Goal: Information Seeking & Learning: Learn about a topic

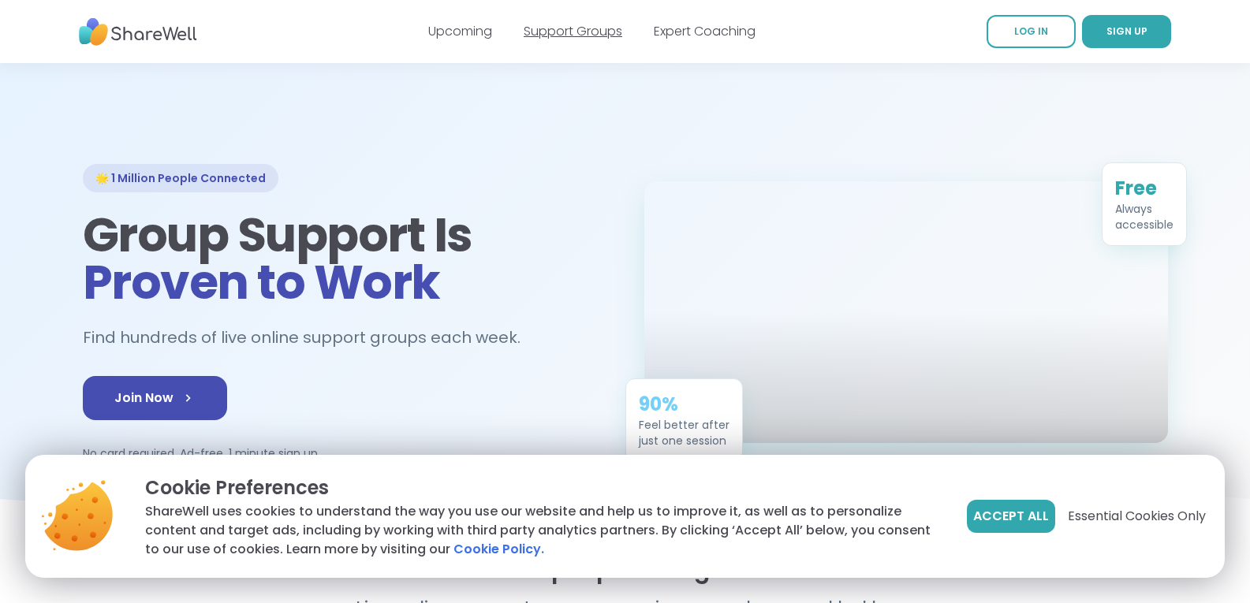
click at [539, 24] on link "Support Groups" at bounding box center [573, 31] width 99 height 18
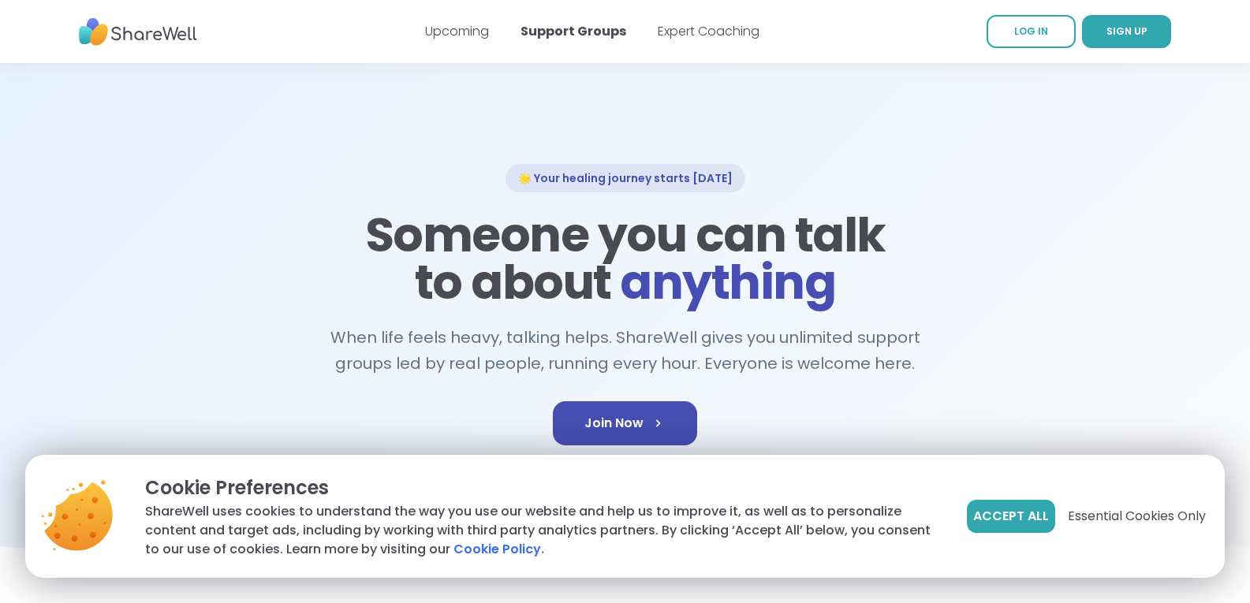
scroll to position [79, 0]
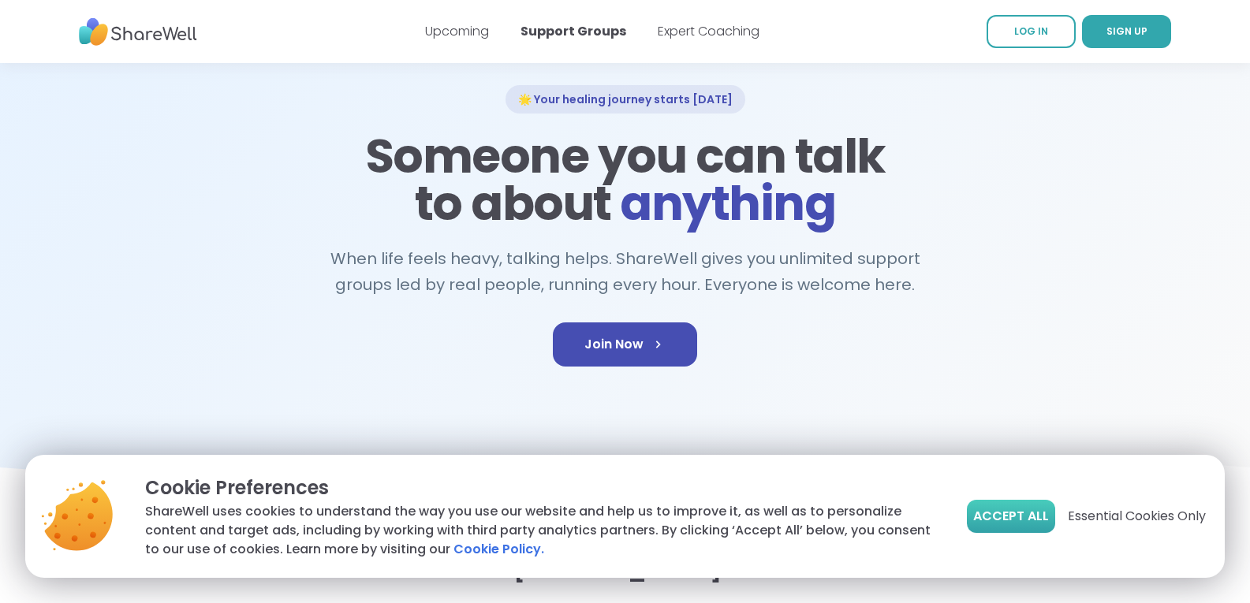
click at [1001, 525] on span "Accept All" at bounding box center [1011, 516] width 76 height 19
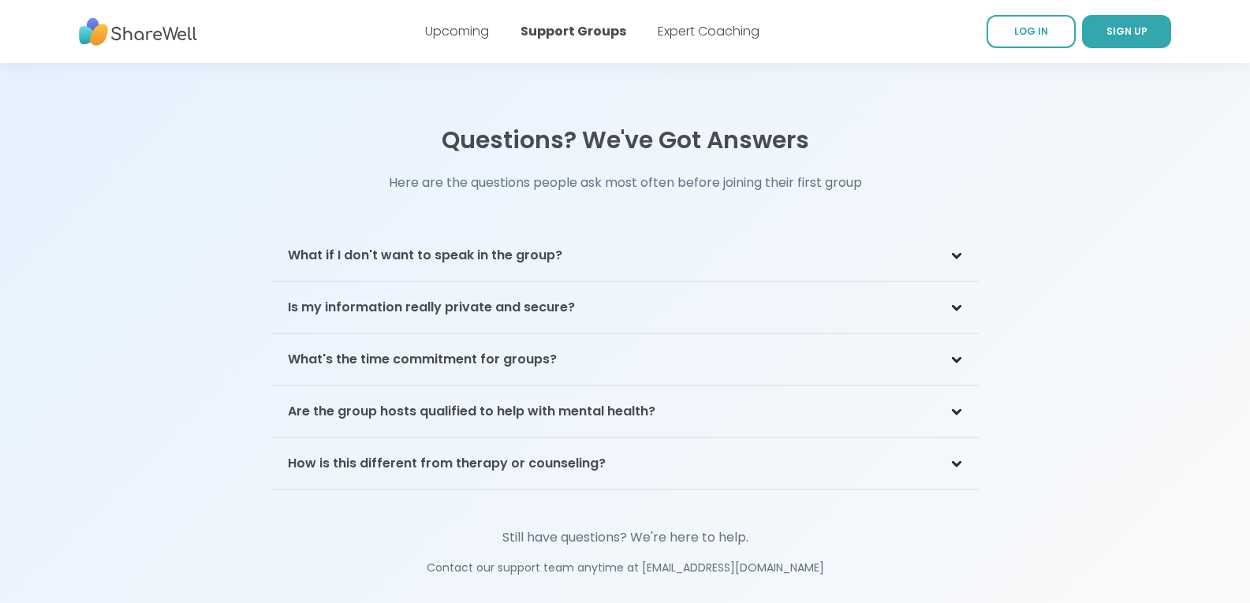
scroll to position [3390, 0]
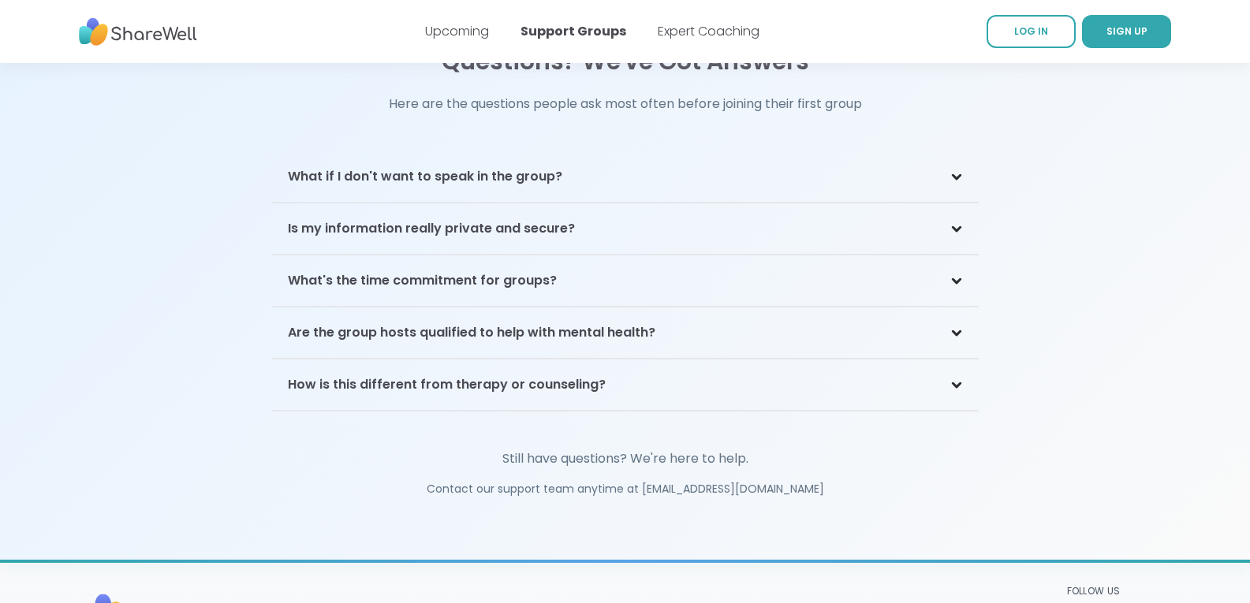
click at [471, 323] on h3 "Are the group hosts qualified to help with mental health?" at bounding box center [471, 332] width 367 height 19
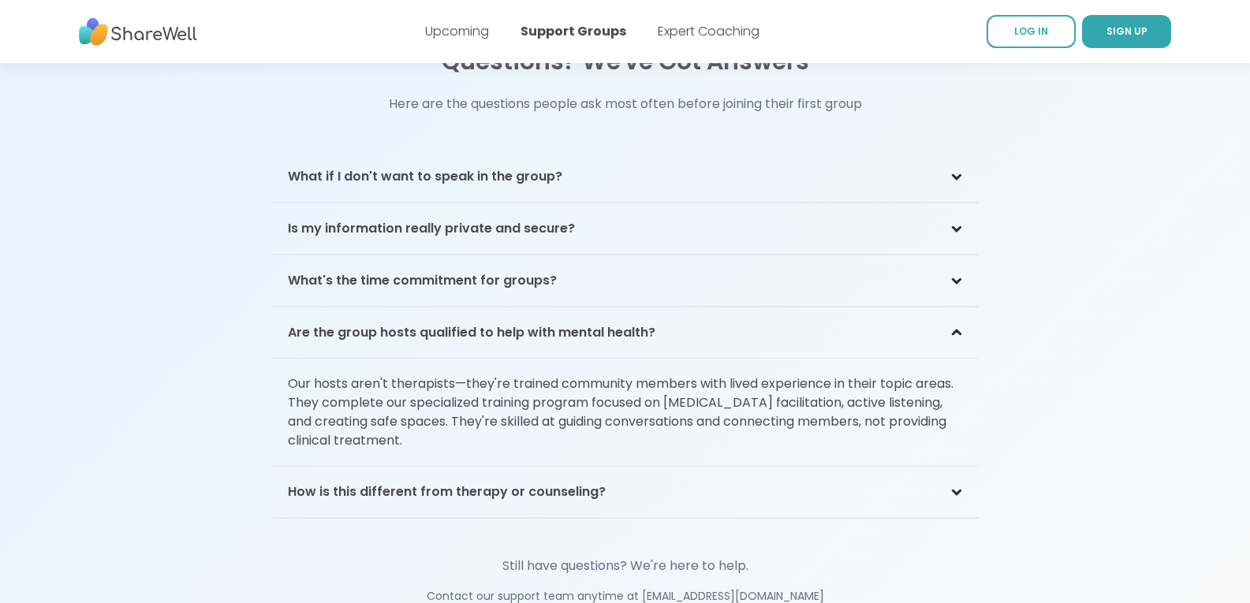
click at [472, 323] on h3 "Are the group hosts qualified to help with mental health?" at bounding box center [471, 332] width 367 height 19
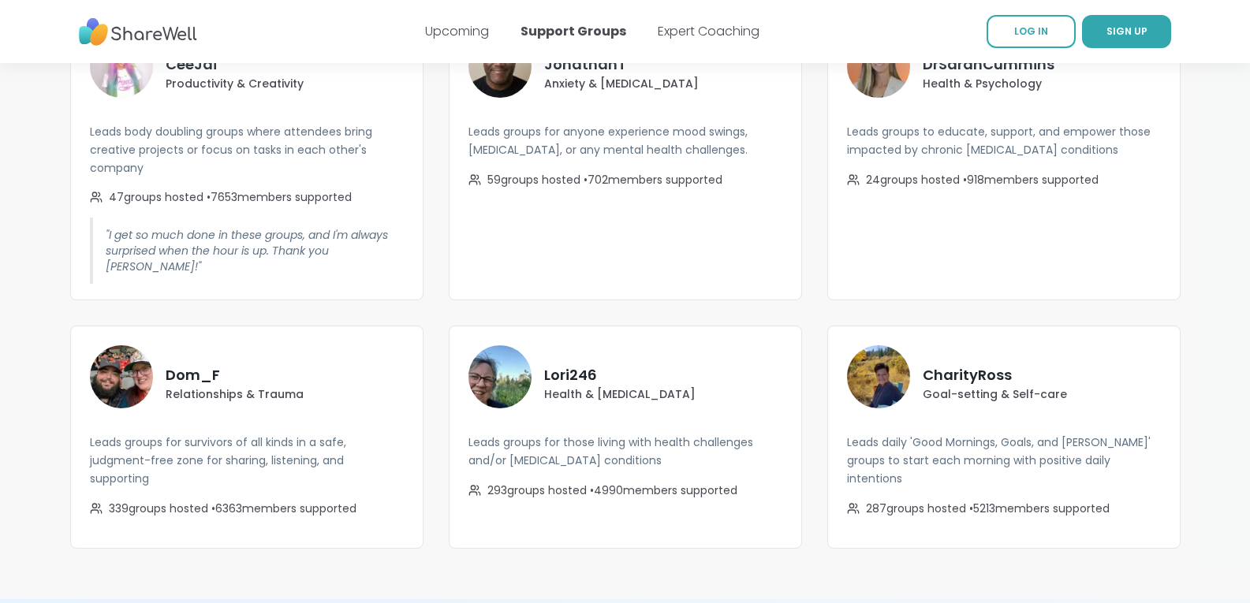
scroll to position [2760, 0]
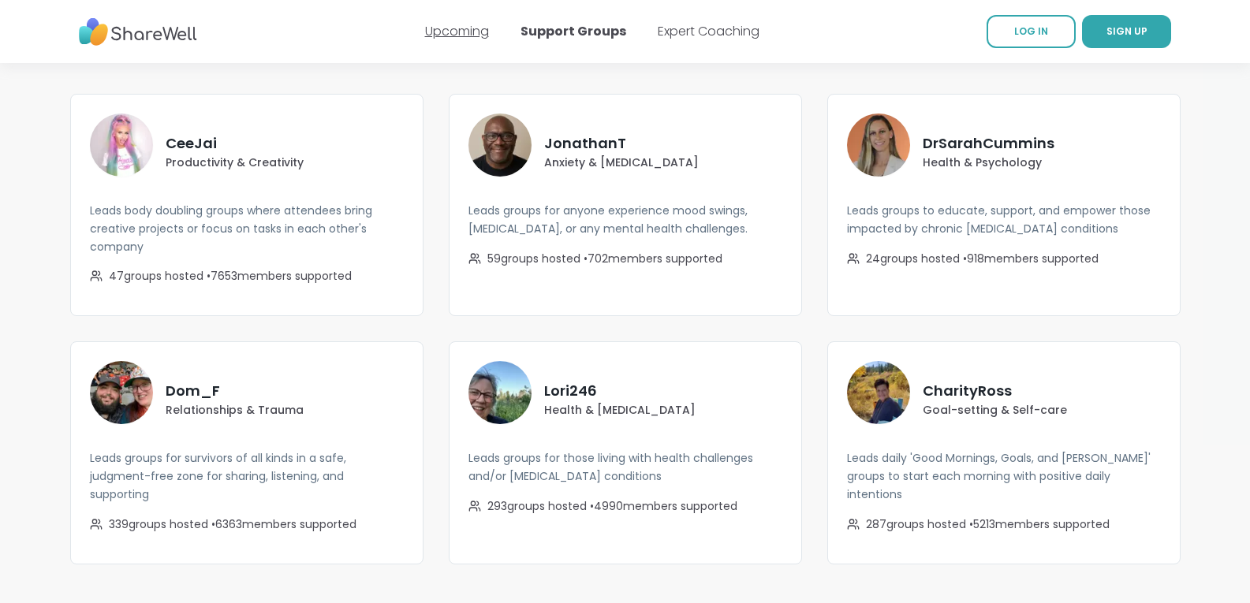
click at [455, 35] on link "Upcoming" at bounding box center [457, 31] width 64 height 18
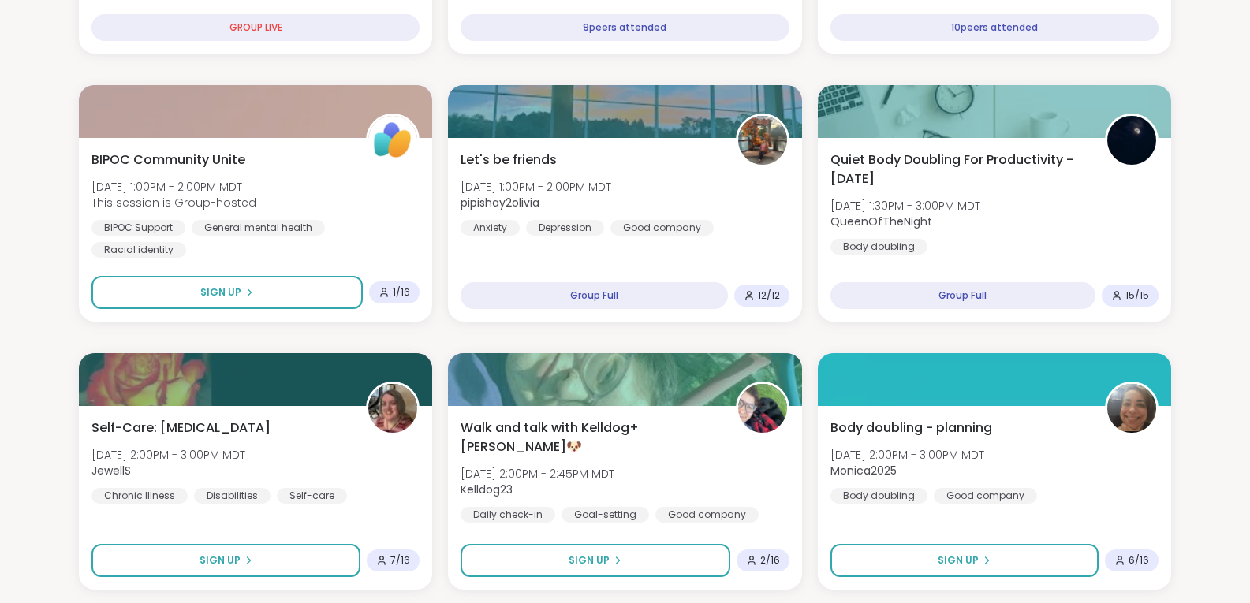
scroll to position [79, 0]
